Goal: Information Seeking & Learning: Learn about a topic

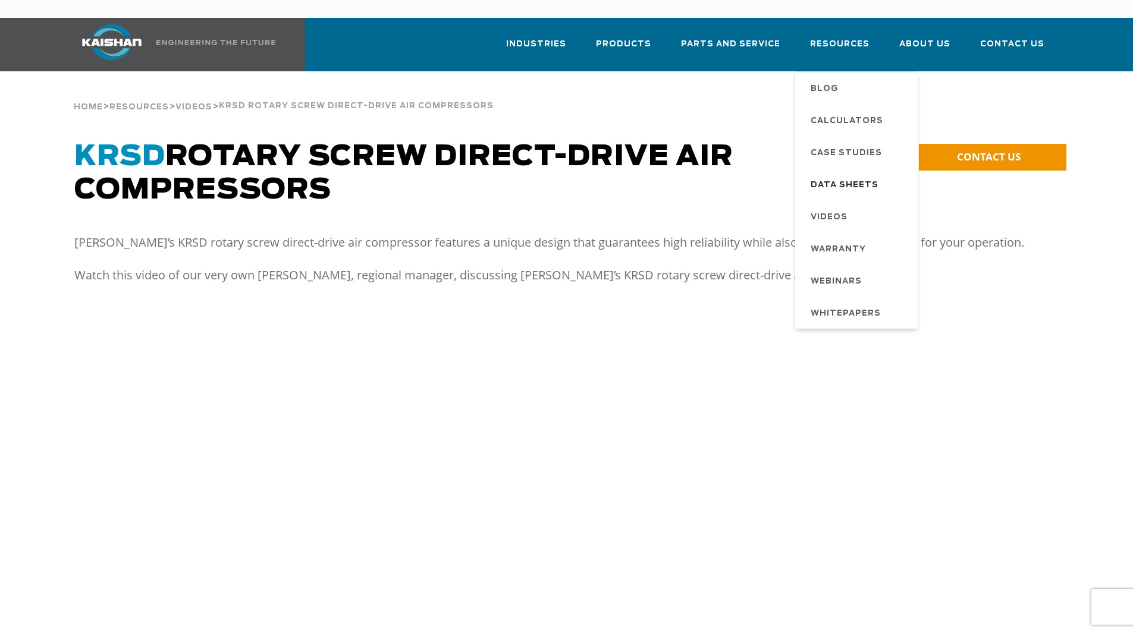
click at [839, 175] on span "Data Sheets" at bounding box center [845, 185] width 68 height 20
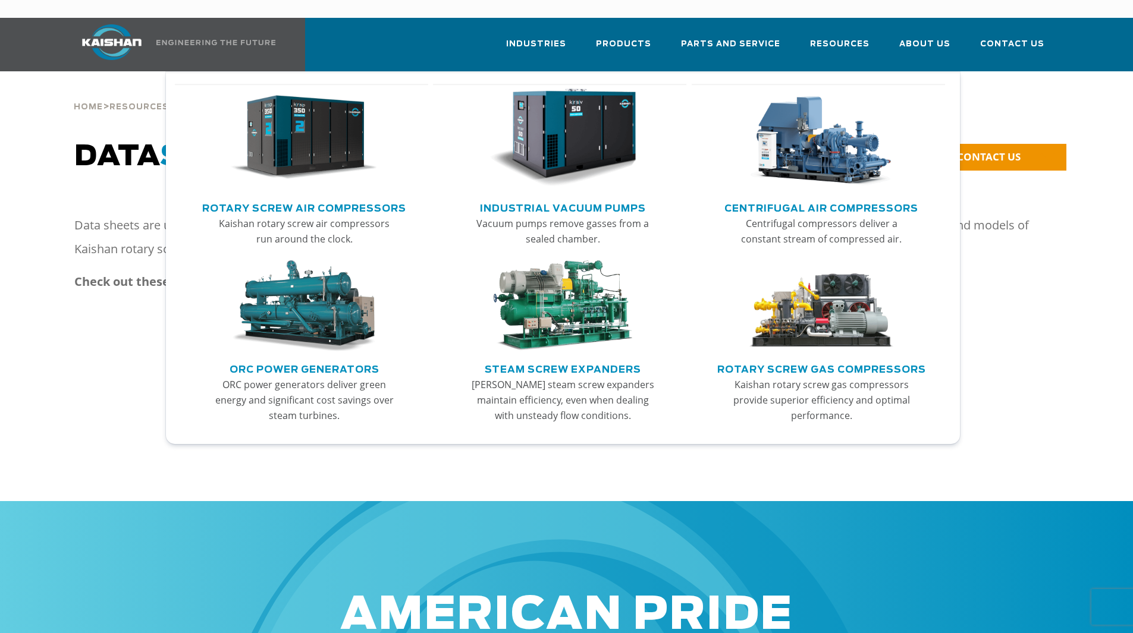
click at [331, 198] on link "Rotary Screw Air Compressors" at bounding box center [304, 207] width 204 height 18
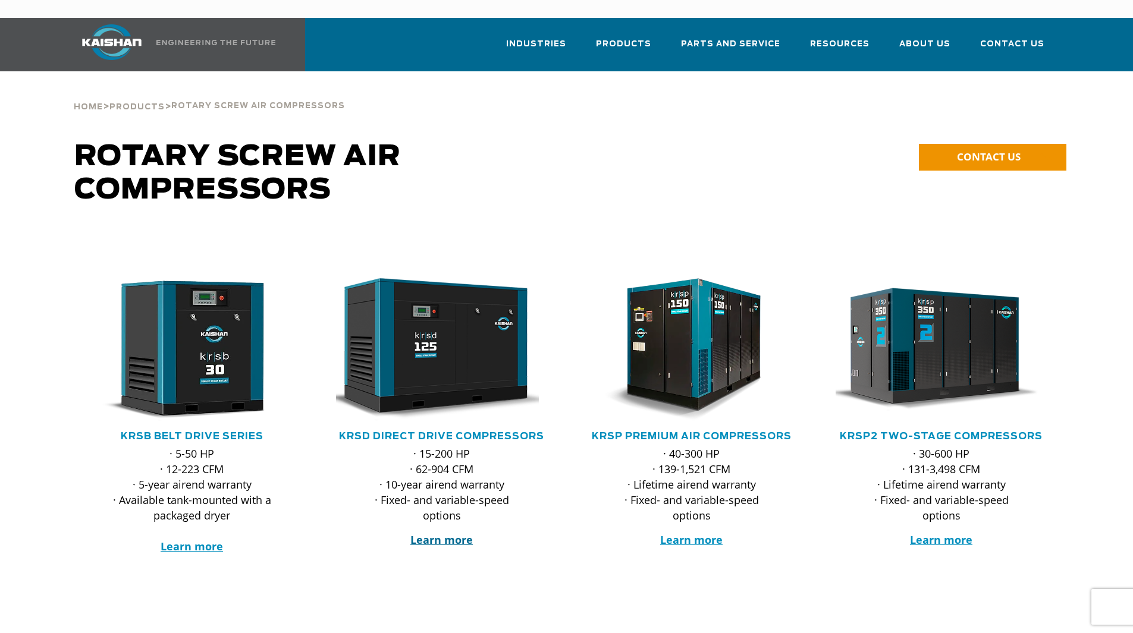
click at [458, 533] on strong "Learn more" at bounding box center [441, 540] width 62 height 14
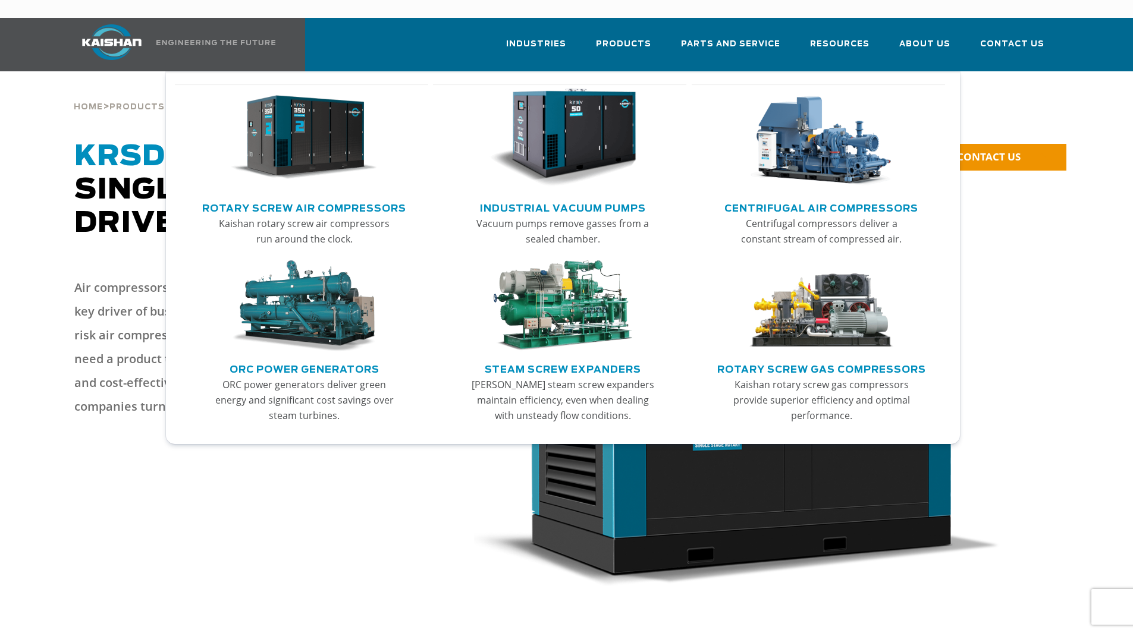
click at [384, 198] on link "Rotary Screw Air Compressors" at bounding box center [304, 207] width 204 height 18
